Goal: Navigation & Orientation: Go to known website

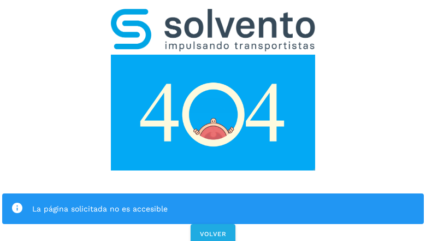
click at [213, 120] on div "La página solicitada no es accesible VOLVER" at bounding box center [213, 122] width 426 height 245
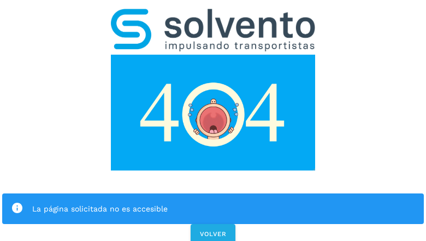
click at [213, 193] on div "La página solicitada no es accesible" at bounding box center [212, 208] width 421 height 31
click at [213, 55] on img at bounding box center [213, 113] width 204 height 116
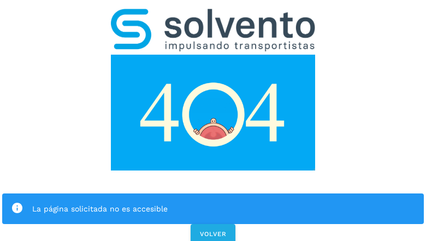
click at [213, 55] on img at bounding box center [213, 113] width 204 height 116
click at [213, 14] on img at bounding box center [213, 30] width 204 height 43
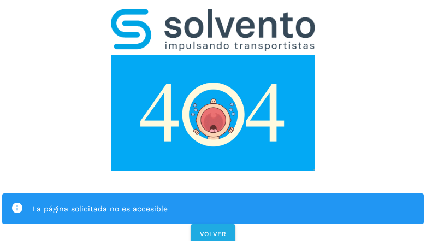
click at [213, 55] on img at bounding box center [213, 113] width 204 height 116
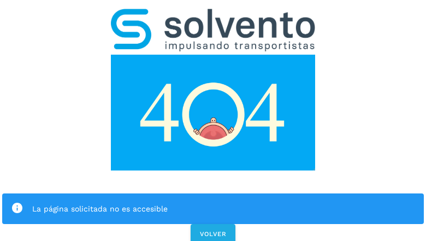
click at [213, 202] on div "La página solicitada no es accesible" at bounding box center [223, 208] width 382 height 13
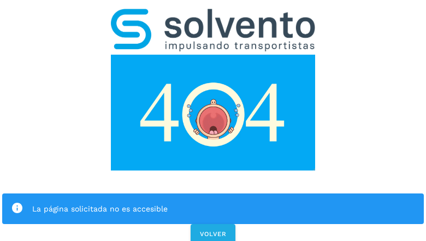
click at [213, 202] on div "La página solicitada no es accesible" at bounding box center [223, 208] width 382 height 13
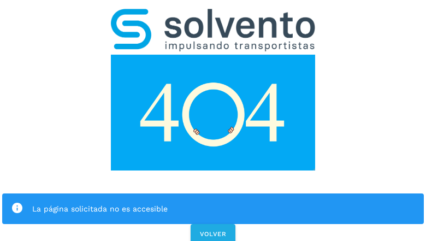
click at [17, 202] on icon at bounding box center [17, 208] width 13 height 13
click at [223, 202] on div "La página solicitada no es accesible" at bounding box center [223, 208] width 382 height 13
click at [213, 230] on span "VOLVER" at bounding box center [212, 234] width 27 height 8
click at [212, 230] on span "VOLVER" at bounding box center [212, 234] width 27 height 8
click at [213, 120] on div "La página solicitada no es accesible VOLVER" at bounding box center [213, 122] width 426 height 245
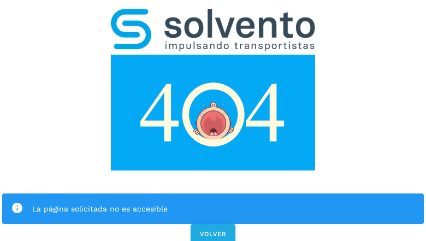
click at [213, 120] on div "La página solicitada no es accesible VOLVER" at bounding box center [213, 122] width 426 height 245
click at [213, 193] on div "La página solicitada no es accesible" at bounding box center [212, 208] width 421 height 31
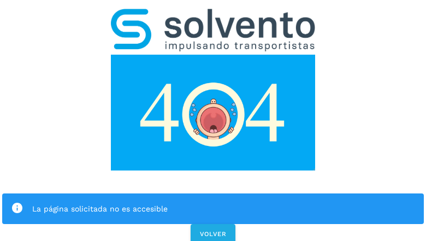
click at [213, 55] on img at bounding box center [213, 113] width 204 height 116
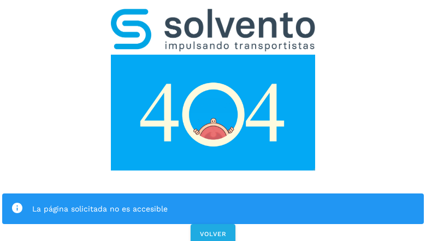
click at [213, 14] on img at bounding box center [213, 30] width 204 height 43
click at [213, 55] on img at bounding box center [213, 113] width 204 height 116
click at [213, 202] on div "La página solicitada no es accesible" at bounding box center [223, 208] width 382 height 13
click at [17, 202] on icon at bounding box center [17, 208] width 13 height 13
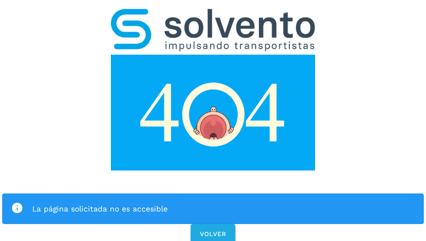
click at [223, 202] on div "La página solicitada no es accesible" at bounding box center [223, 208] width 382 height 13
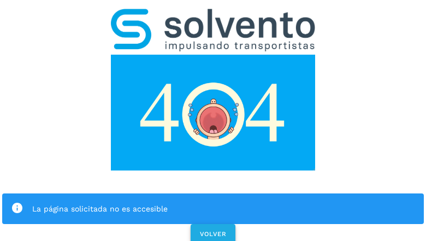
click at [213, 230] on span "VOLVER" at bounding box center [212, 234] width 27 height 8
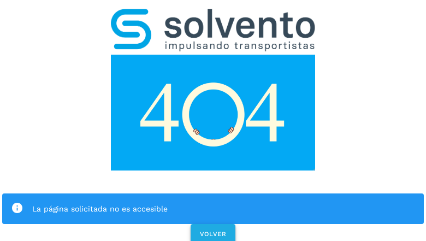
click at [212, 230] on span "VOLVER" at bounding box center [212, 234] width 27 height 8
click at [213, 120] on div "La página solicitada no es accesible VOLVER" at bounding box center [213, 122] width 426 height 245
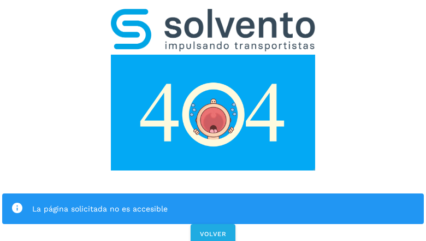
click at [213, 120] on div "La página solicitada no es accesible VOLVER" at bounding box center [213, 122] width 426 height 245
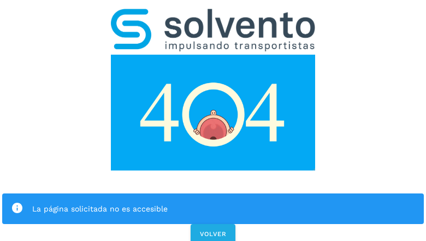
click at [213, 120] on div "La página solicitada no es accesible VOLVER" at bounding box center [213, 122] width 426 height 245
click at [213, 193] on div "La página solicitada no es accesible" at bounding box center [212, 208] width 421 height 31
click at [213, 55] on img at bounding box center [213, 113] width 204 height 116
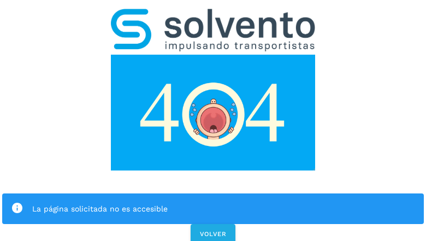
click at [213, 55] on img at bounding box center [213, 113] width 204 height 116
click at [213, 14] on img at bounding box center [213, 30] width 204 height 43
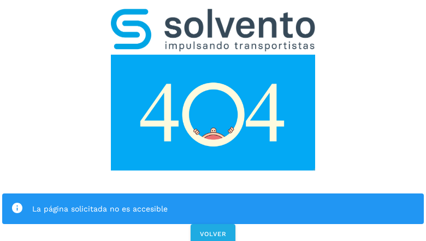
click at [213, 55] on img at bounding box center [213, 113] width 204 height 116
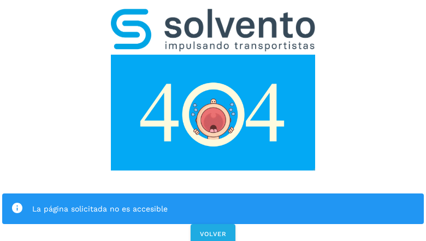
click at [213, 202] on div "La página solicitada no es accesible" at bounding box center [223, 208] width 382 height 13
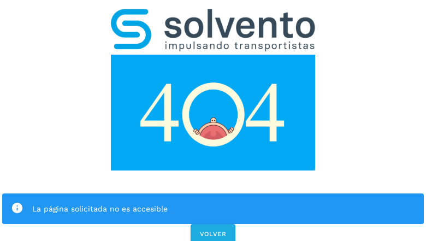
click at [213, 202] on div "La página solicitada no es accesible" at bounding box center [223, 208] width 382 height 13
click at [17, 202] on icon at bounding box center [17, 208] width 13 height 13
click at [223, 202] on div "La página solicitada no es accesible" at bounding box center [223, 208] width 382 height 13
click at [213, 230] on span "VOLVER" at bounding box center [212, 234] width 27 height 8
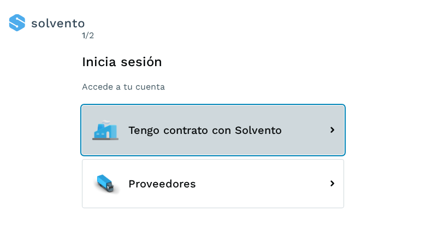
click at [213, 129] on span "Tengo contrato con Solvento" at bounding box center [204, 130] width 153 height 12
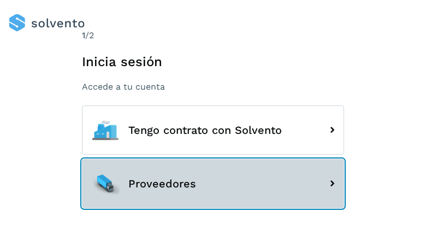
click at [213, 183] on button "Proveedores" at bounding box center [213, 183] width 262 height 49
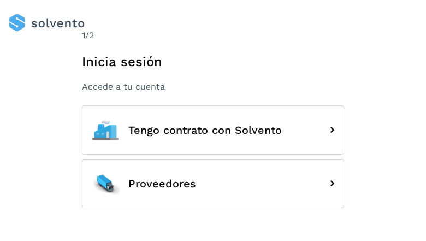
click at [213, 120] on button "Tengo contrato con Solvento" at bounding box center [213, 129] width 262 height 49
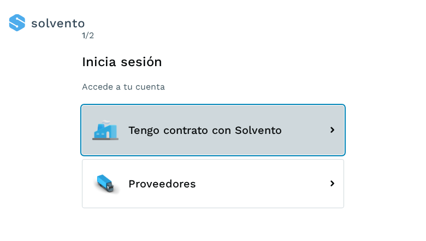
click at [213, 120] on button "Tengo contrato con Solvento" at bounding box center [213, 129] width 262 height 49
click at [213, 129] on span "Tengo contrato con Solvento" at bounding box center [204, 130] width 153 height 12
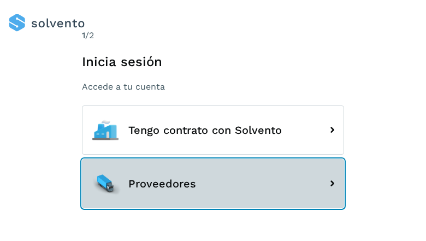
click at [213, 183] on button "Proveedores" at bounding box center [213, 183] width 262 height 49
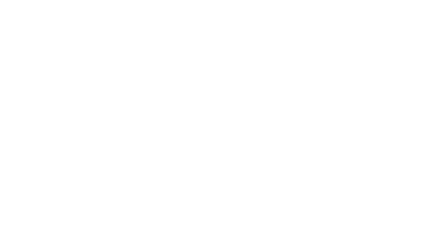
click at [213, 120] on div at bounding box center [213, 120] width 426 height 241
